Goal: Transaction & Acquisition: Purchase product/service

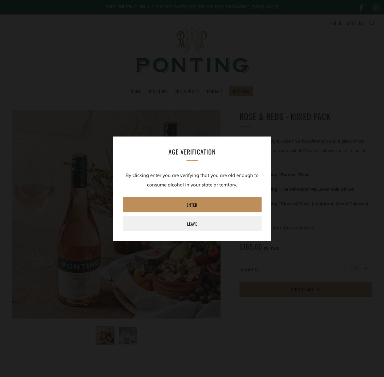
click at [199, 204] on link "Enter" at bounding box center [192, 204] width 139 height 15
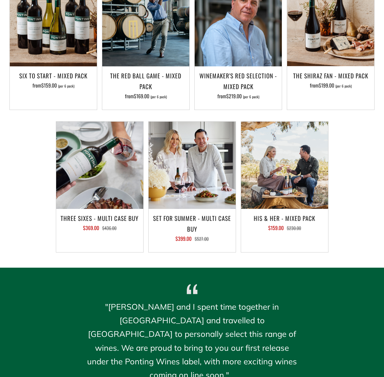
scroll to position [422, 0]
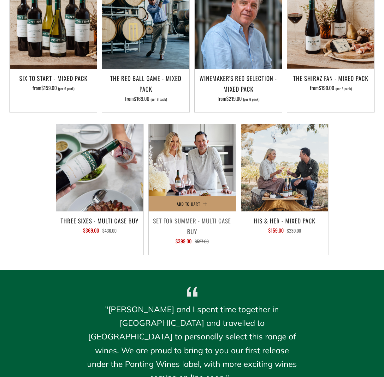
click at [216, 222] on h3 "Set For Summer - Multi Case Buy" at bounding box center [192, 225] width 81 height 21
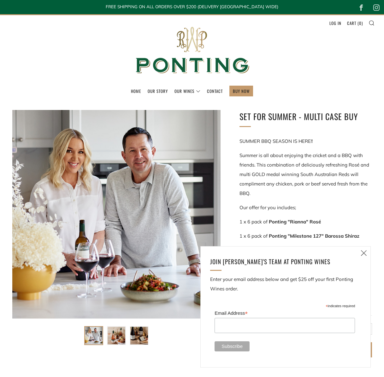
click at [365, 254] on icon at bounding box center [364, 253] width 8 height 8
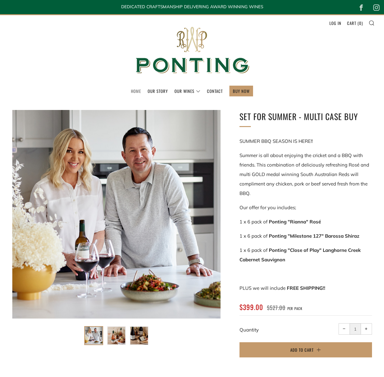
click at [137, 91] on link "Home" at bounding box center [136, 91] width 10 height 10
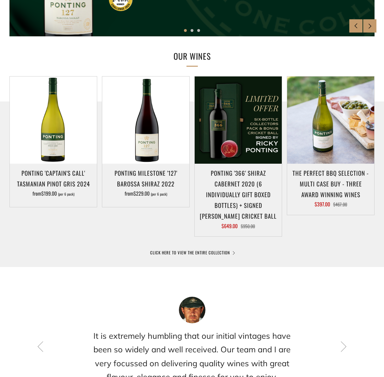
scroll to position [253, 0]
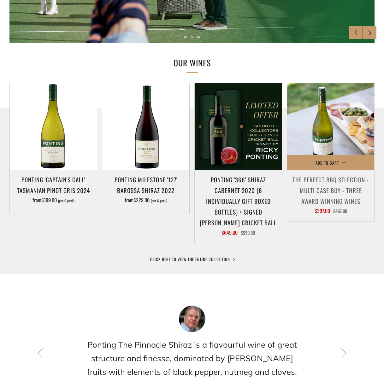
click at [330, 195] on h3 "The perfect BBQ selection - MULTI CASE BUY - Three award winning wines" at bounding box center [331, 190] width 81 height 33
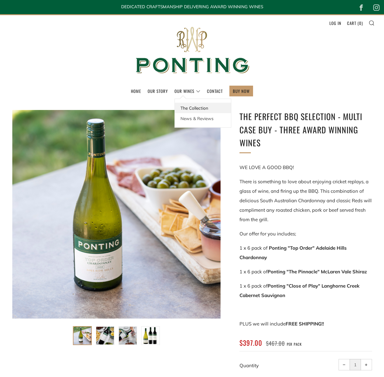
click at [201, 107] on link "The Collection" at bounding box center [203, 108] width 56 height 10
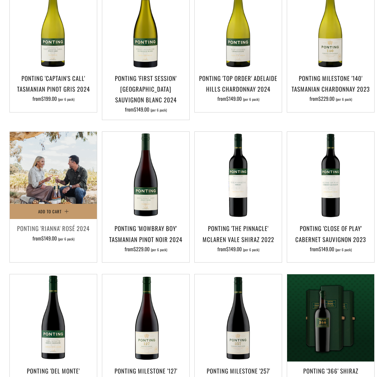
scroll to position [174, 0]
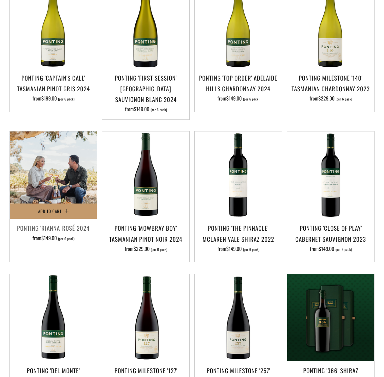
click at [61, 189] on img at bounding box center [53, 174] width 87 height 87
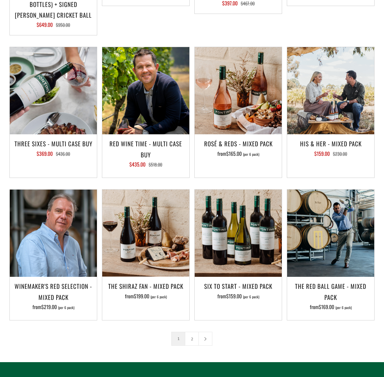
scroll to position [735, 0]
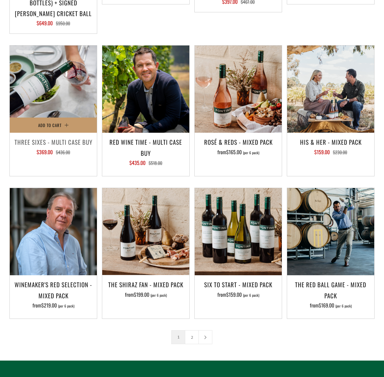
click at [62, 142] on h3 "Three Sixes - Multi Case Buy" at bounding box center [53, 141] width 81 height 11
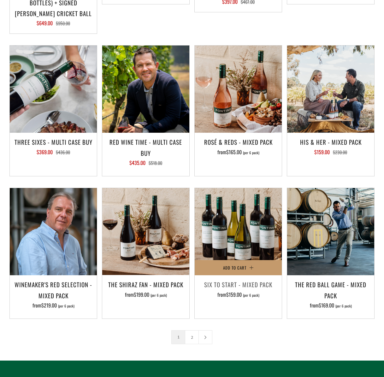
click at [248, 282] on h3 "Six To Start - Mixed Pack" at bounding box center [238, 284] width 81 height 11
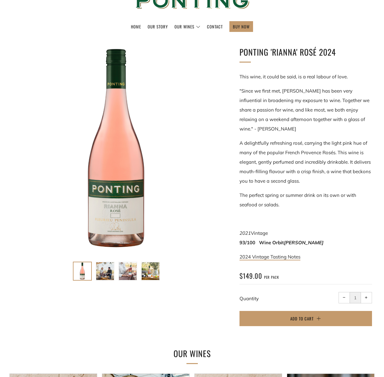
scroll to position [63, 0]
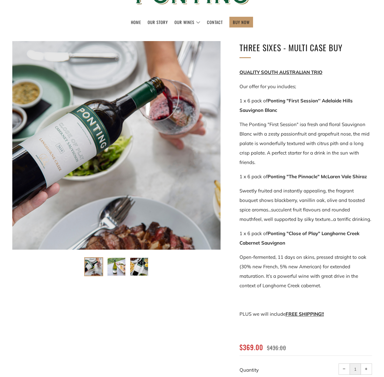
scroll to position [70, 0]
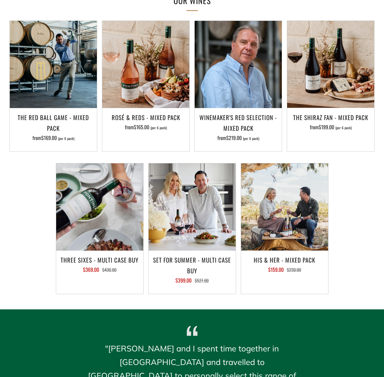
scroll to position [382, 0]
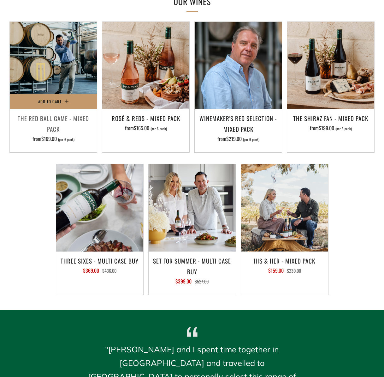
click at [57, 124] on h3 "The Red Ball Game - Mixed Pack" at bounding box center [53, 123] width 81 height 21
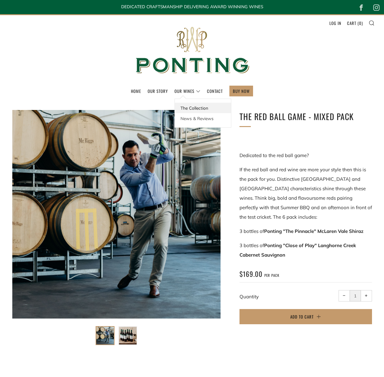
click at [196, 108] on link "The Collection" at bounding box center [203, 108] width 56 height 10
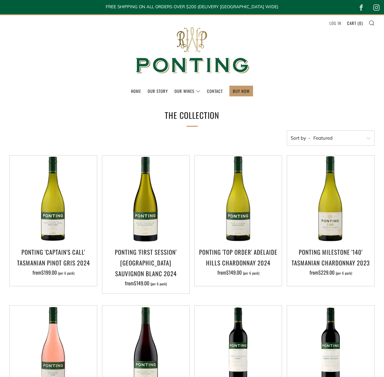
click at [337, 22] on link "Log in" at bounding box center [336, 23] width 12 height 10
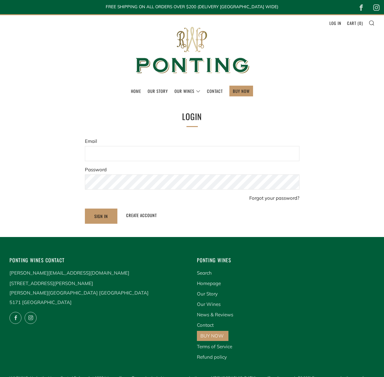
click at [176, 144] on form "Email Password Forgot your password? Sign In Create account" at bounding box center [192, 179] width 215 height 87
click at [173, 153] on input "Email" at bounding box center [192, 153] width 215 height 15
click at [164, 148] on input "Email" at bounding box center [192, 153] width 215 height 15
drag, startPoint x: 325, startPoint y: 136, endPoint x: 334, endPoint y: 16, distance: 120.4
click at [324, 136] on section "Reset your password Email We will send you an email to reset your password. Sub…" at bounding box center [192, 167] width 384 height 114
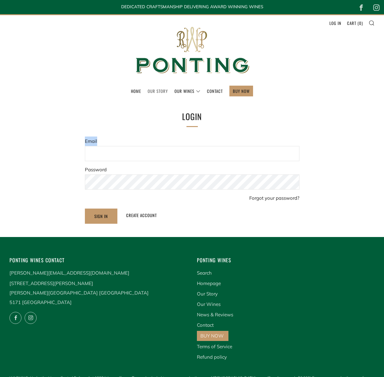
click at [162, 92] on link "Our Story" at bounding box center [158, 91] width 20 height 10
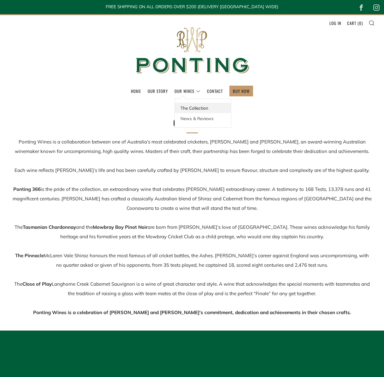
click at [187, 106] on link "The Collection" at bounding box center [203, 108] width 56 height 10
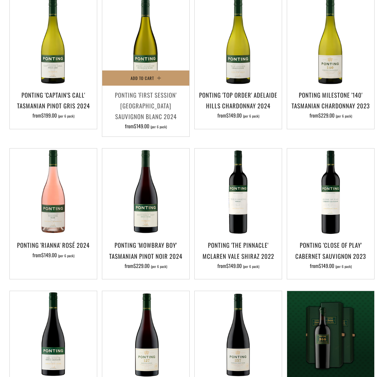
scroll to position [158, 0]
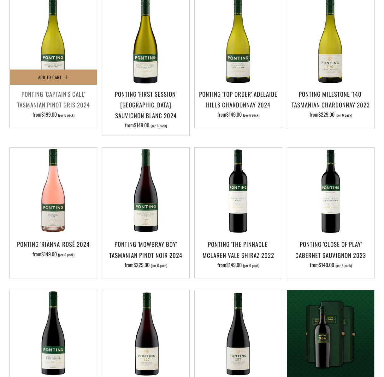
click at [70, 98] on h3 "Ponting 'Captain's Call' Tasmanian Pinot Gris 2024" at bounding box center [53, 98] width 81 height 21
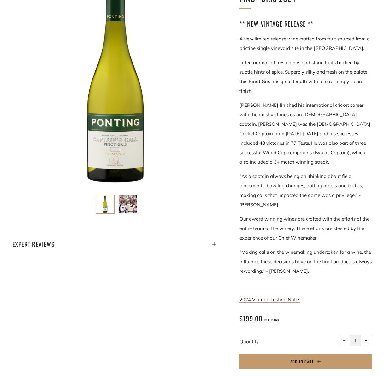
scroll to position [132, 0]
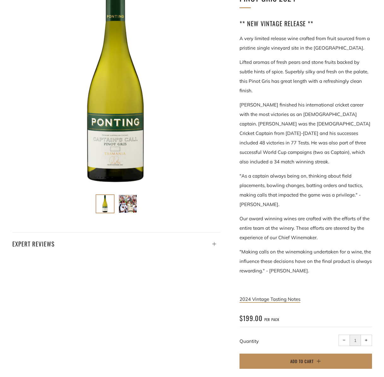
click at [306, 358] on span "Add to Cart" at bounding box center [302, 361] width 23 height 6
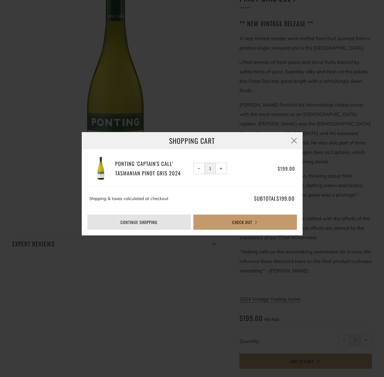
click at [162, 219] on link "Continue shopping" at bounding box center [139, 221] width 104 height 15
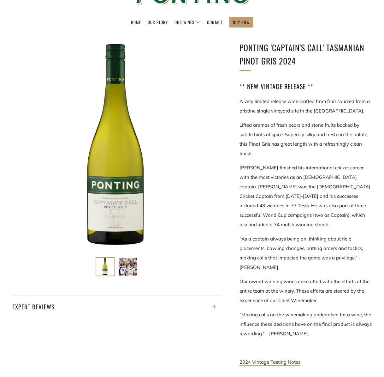
scroll to position [0, 0]
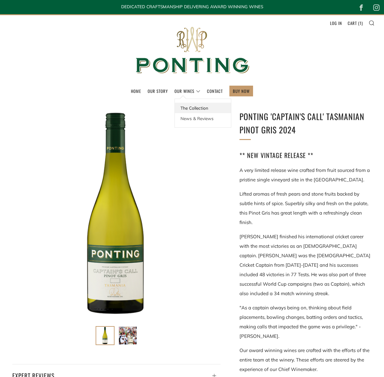
click at [190, 107] on link "The Collection" at bounding box center [203, 108] width 56 height 10
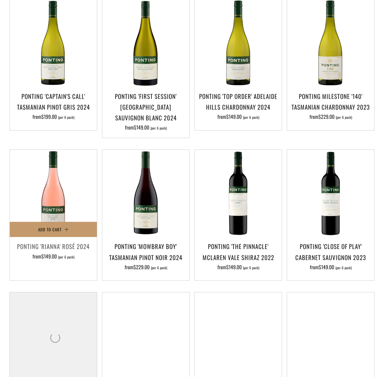
scroll to position [156, 0]
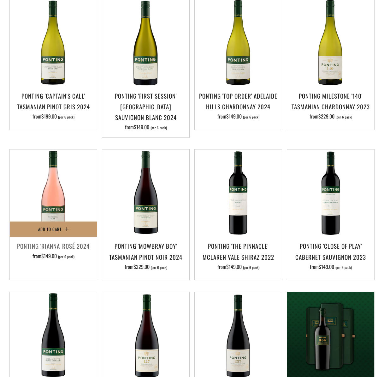
click at [59, 246] on h3 "Ponting 'Rianna' Rosé 2024" at bounding box center [53, 245] width 81 height 11
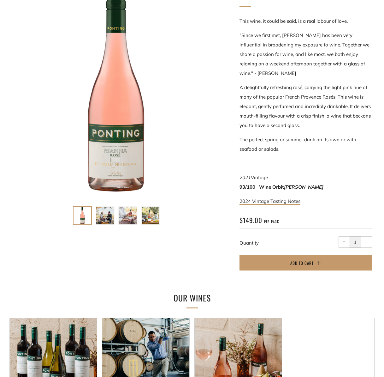
scroll to position [123, 0]
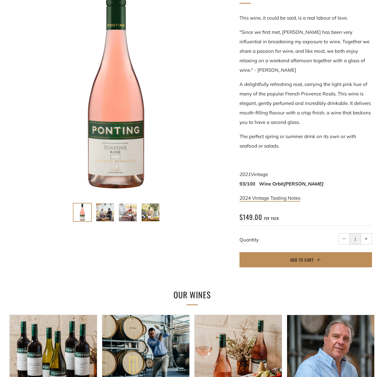
click at [302, 260] on span "Add to Cart" at bounding box center [302, 259] width 23 height 6
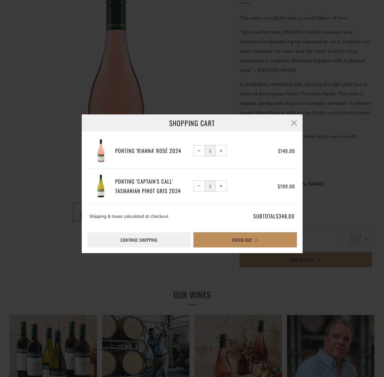
click at [241, 239] on button "Check Out" at bounding box center [246, 239] width 104 height 15
